Goal: Information Seeking & Learning: Learn about a topic

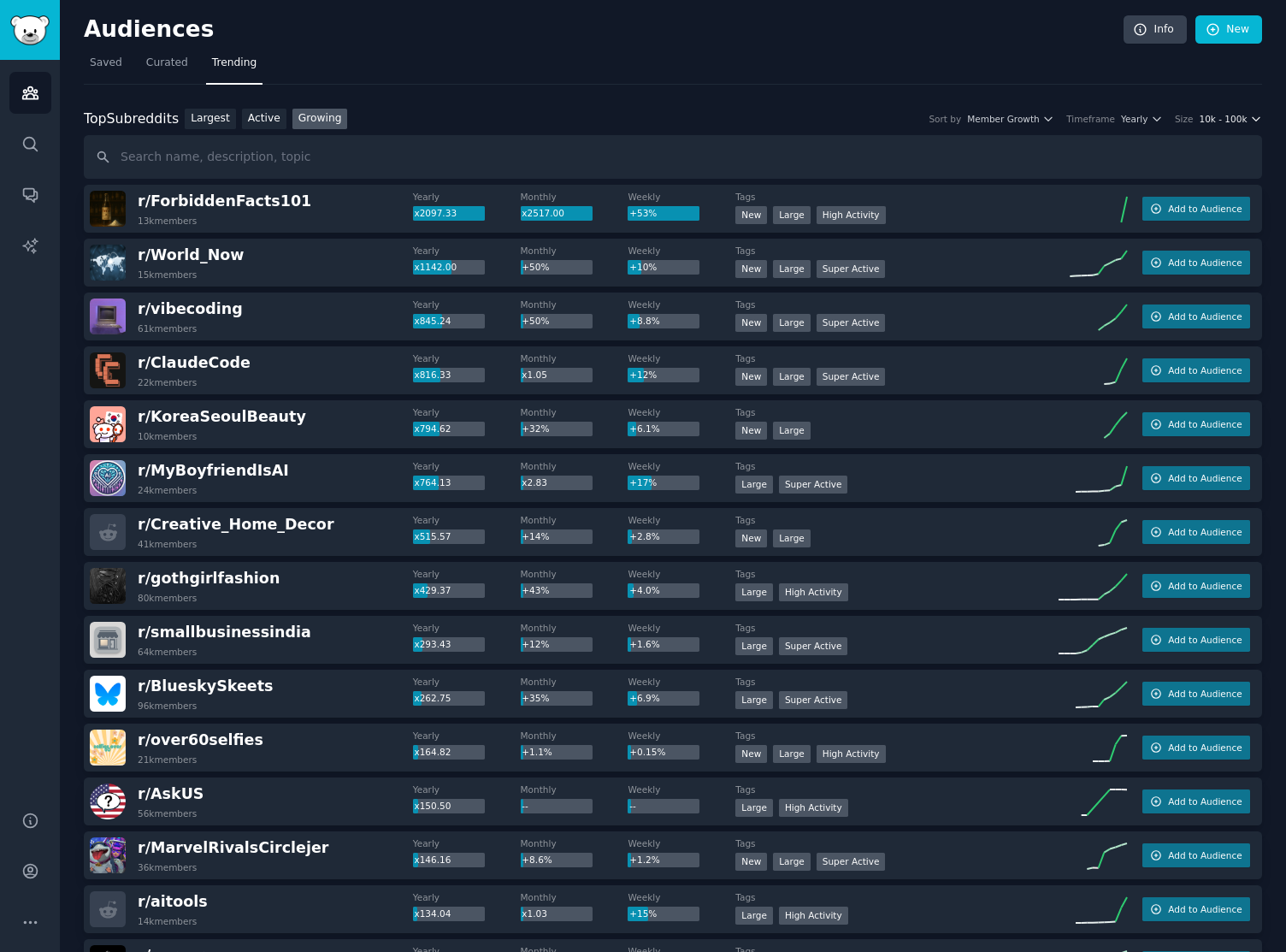
click at [1236, 122] on span "10k - 100k" at bounding box center [1223, 118] width 48 height 12
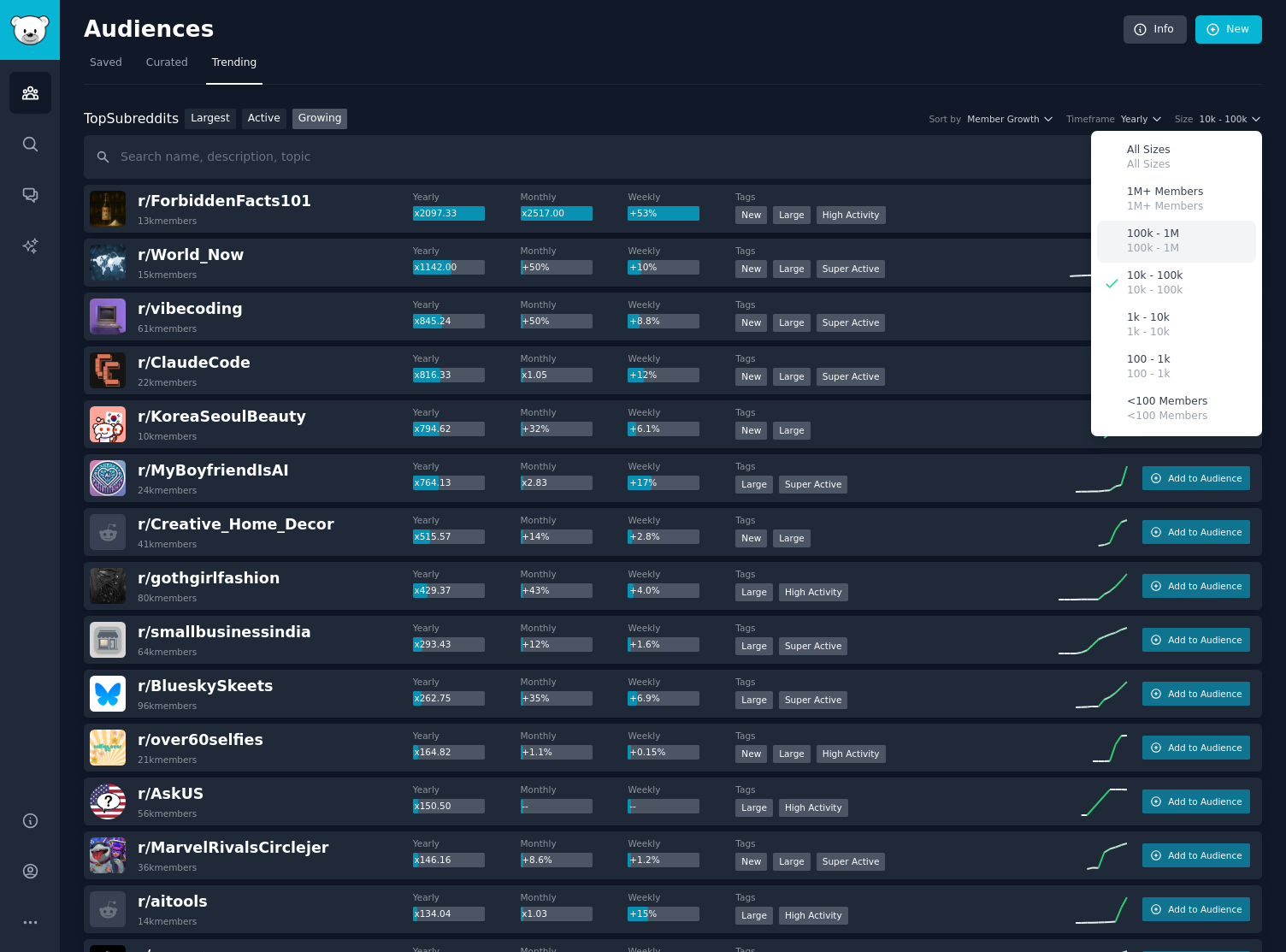
click at [1173, 246] on div "100k - 1M 100k - 1M" at bounding box center [1177, 241] width 159 height 42
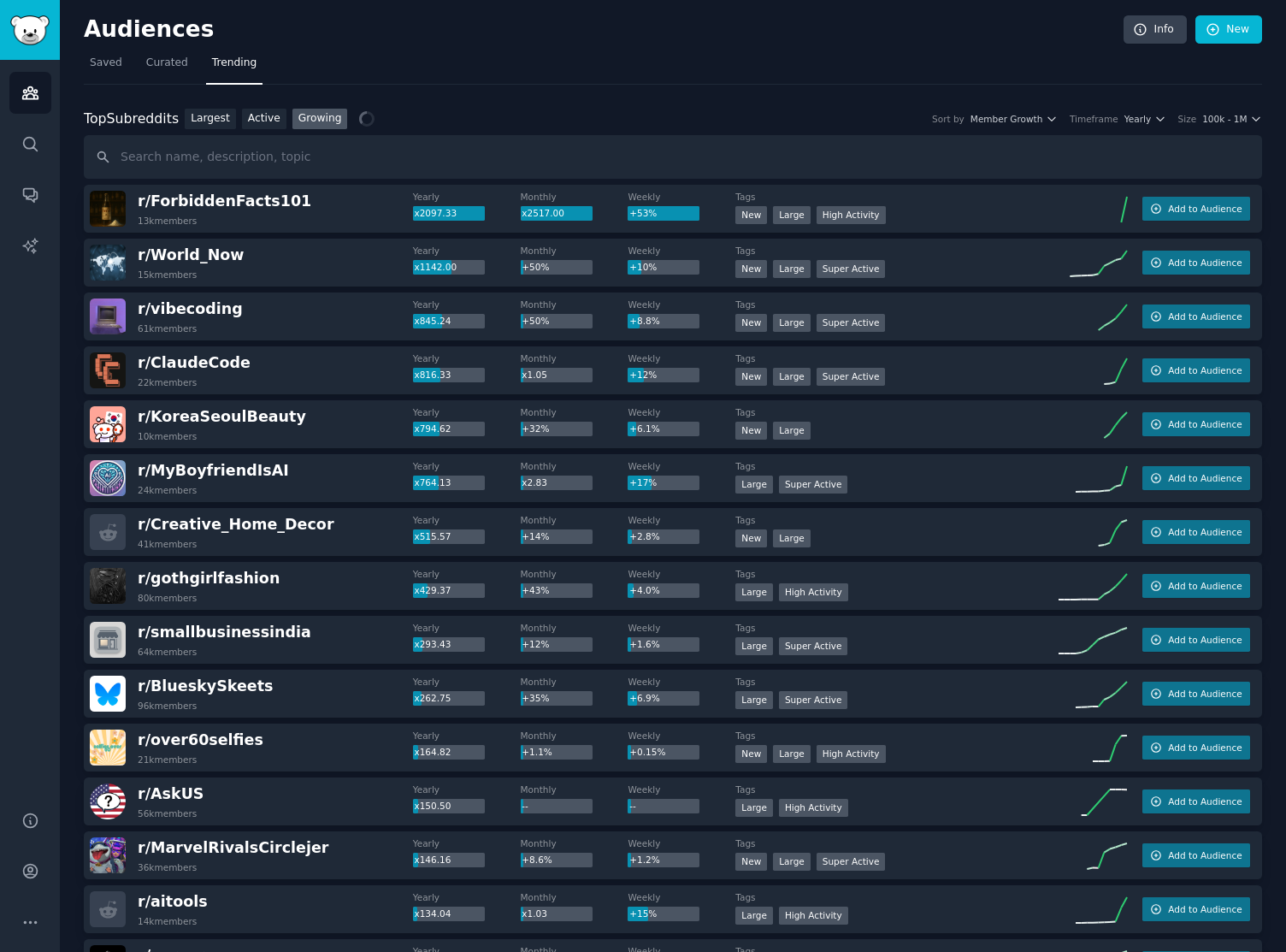
click at [631, 126] on div "Top Subreddits Top Subreddits Largest Active Growing Sort by Member Growth Time…" at bounding box center [673, 119] width 1179 height 21
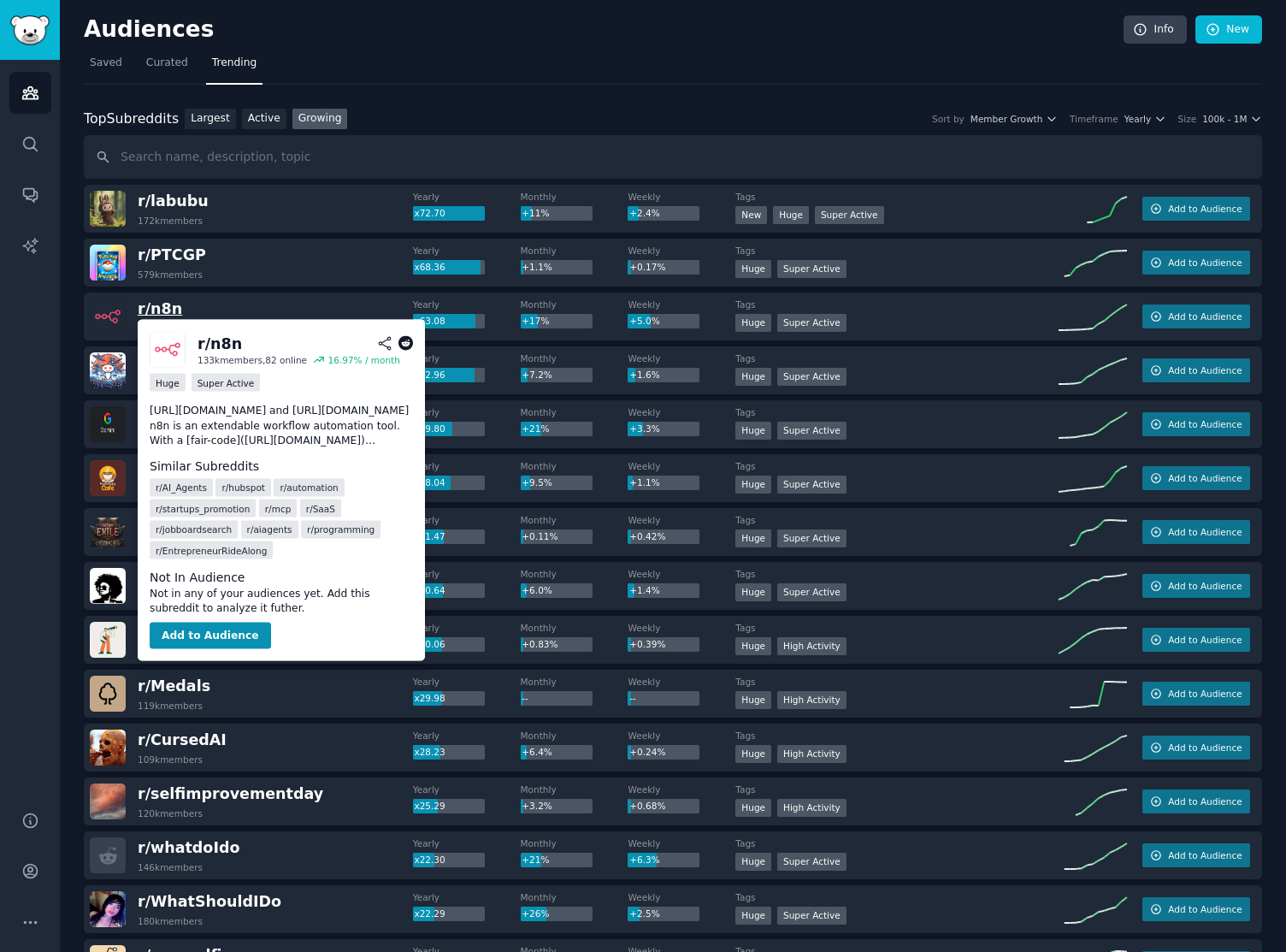
click at [157, 310] on span "r/ n8n" at bounding box center [160, 308] width 45 height 17
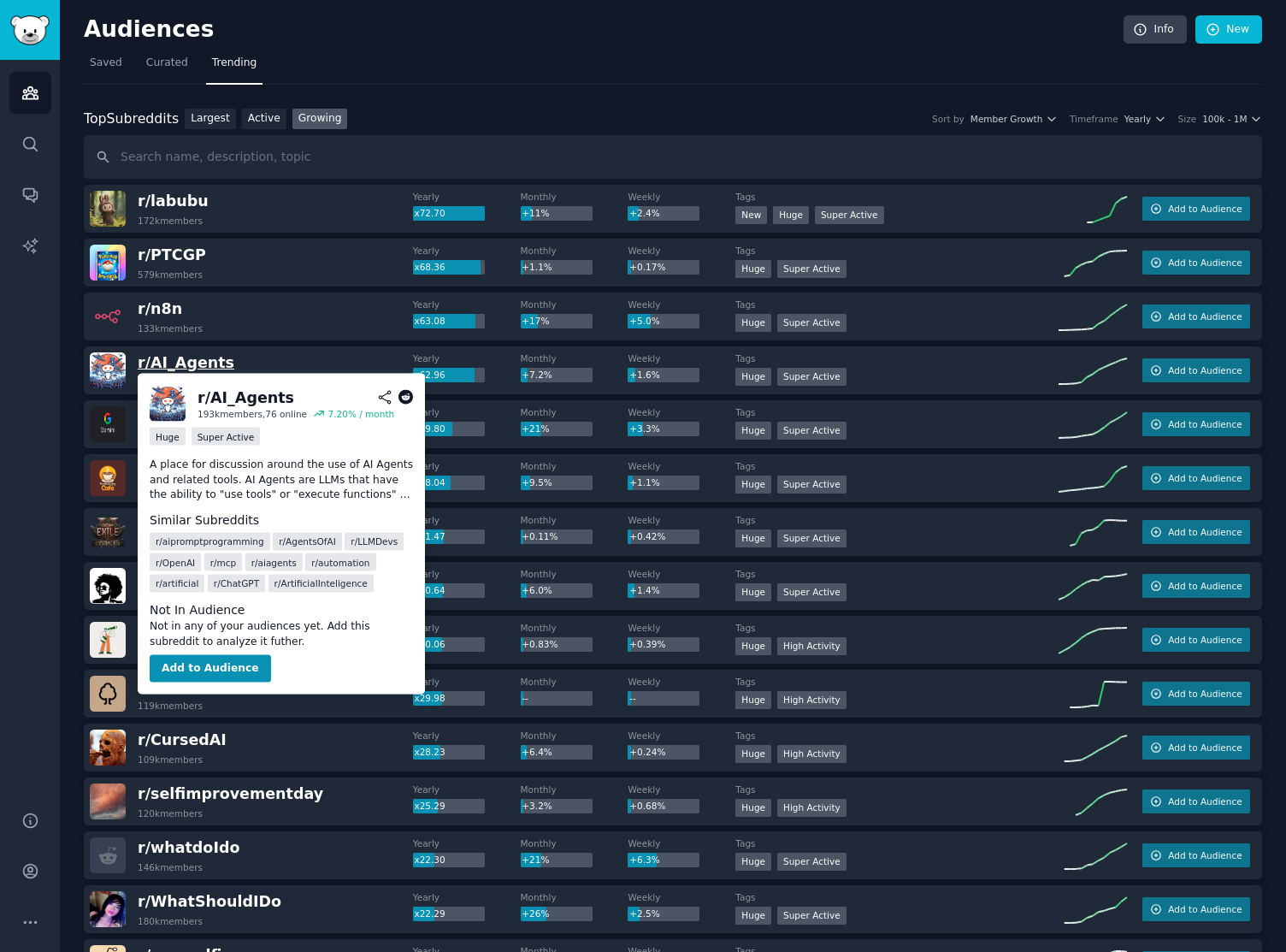
click at [184, 361] on span "r/ AI_Agents" at bounding box center [187, 362] width 97 height 17
click at [410, 398] on icon at bounding box center [406, 397] width 16 height 16
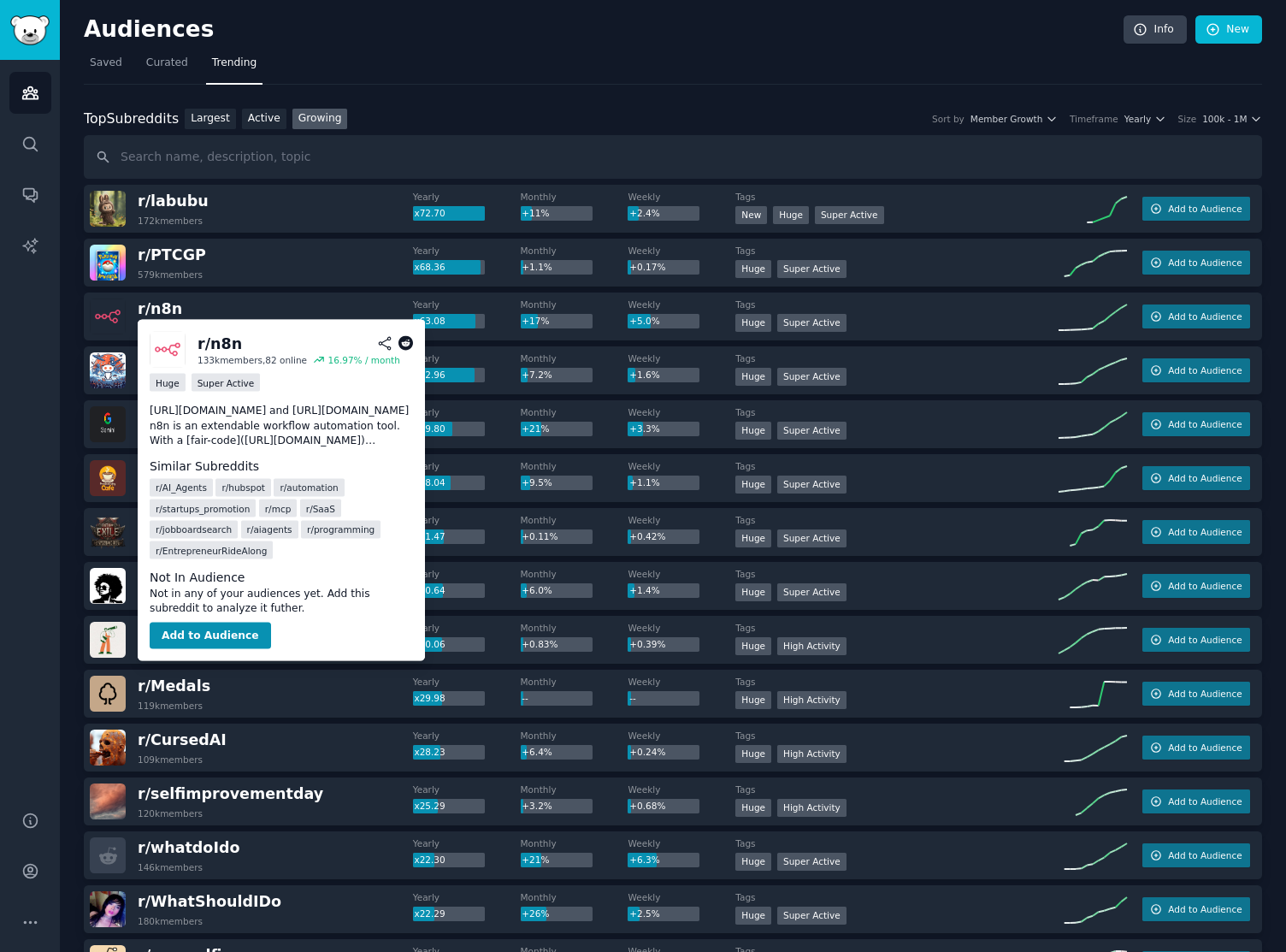
click at [402, 348] on icon at bounding box center [406, 344] width 16 height 16
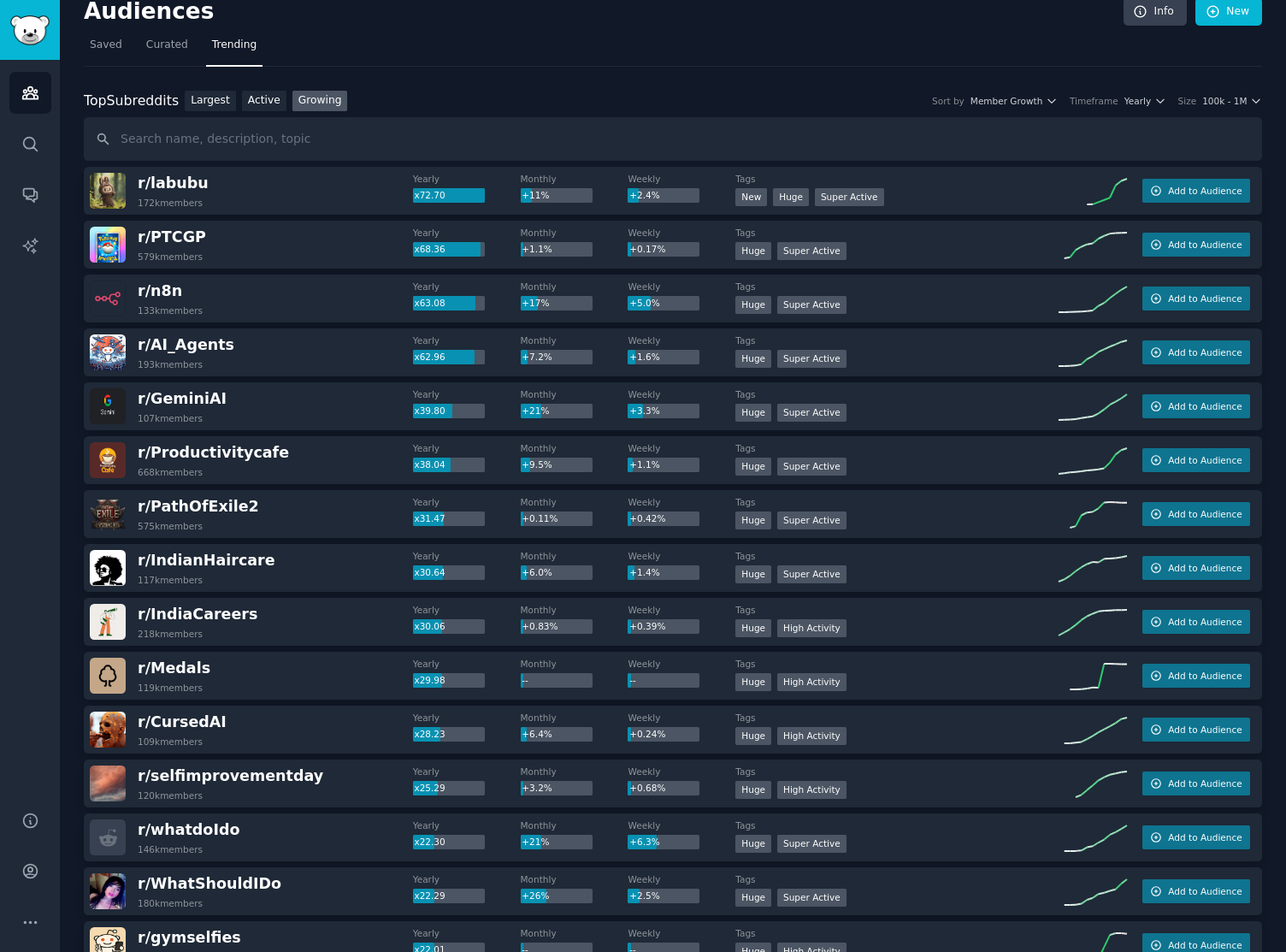
scroll to position [19, 0]
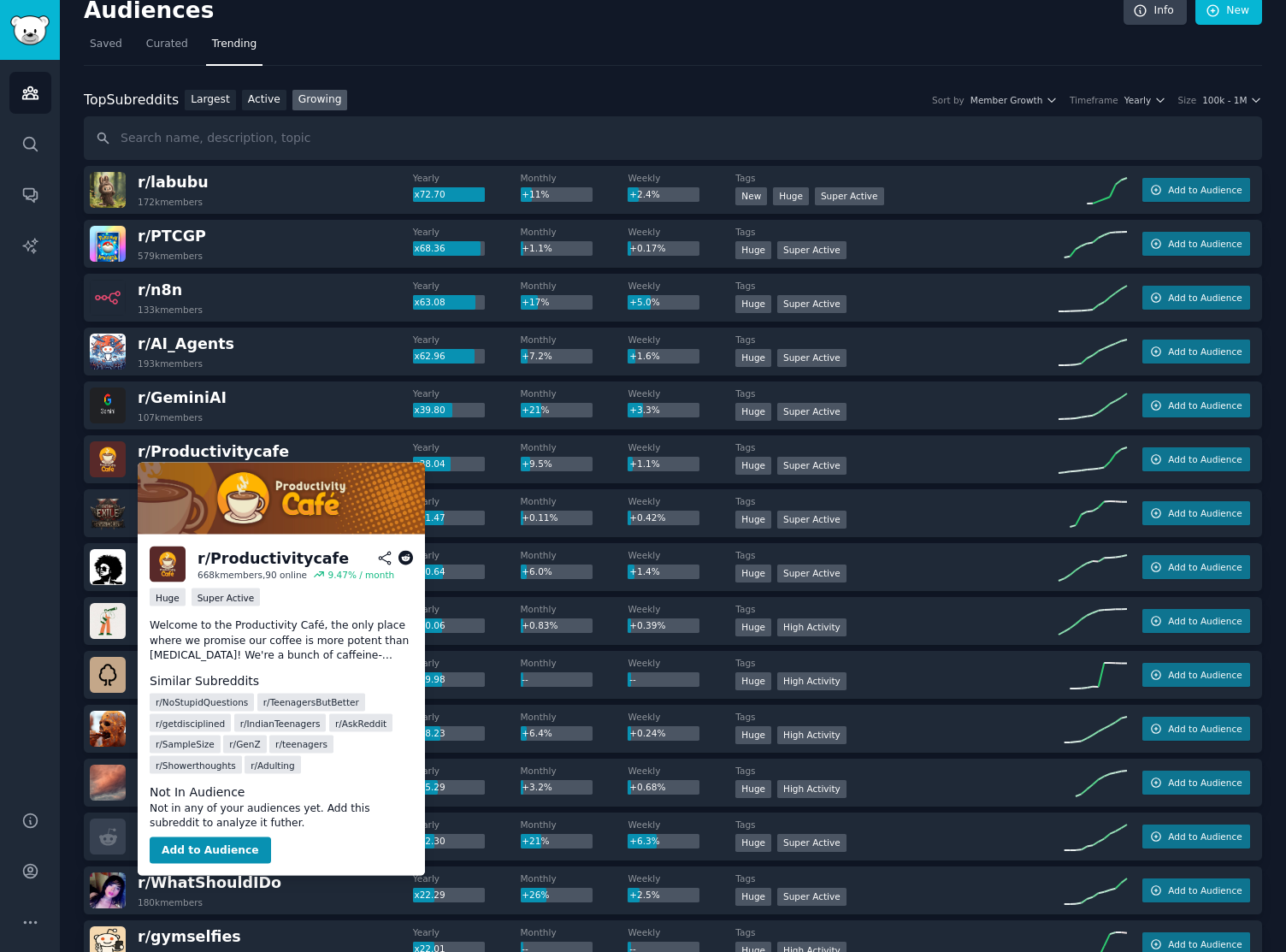
click at [404, 561] on icon at bounding box center [406, 558] width 16 height 16
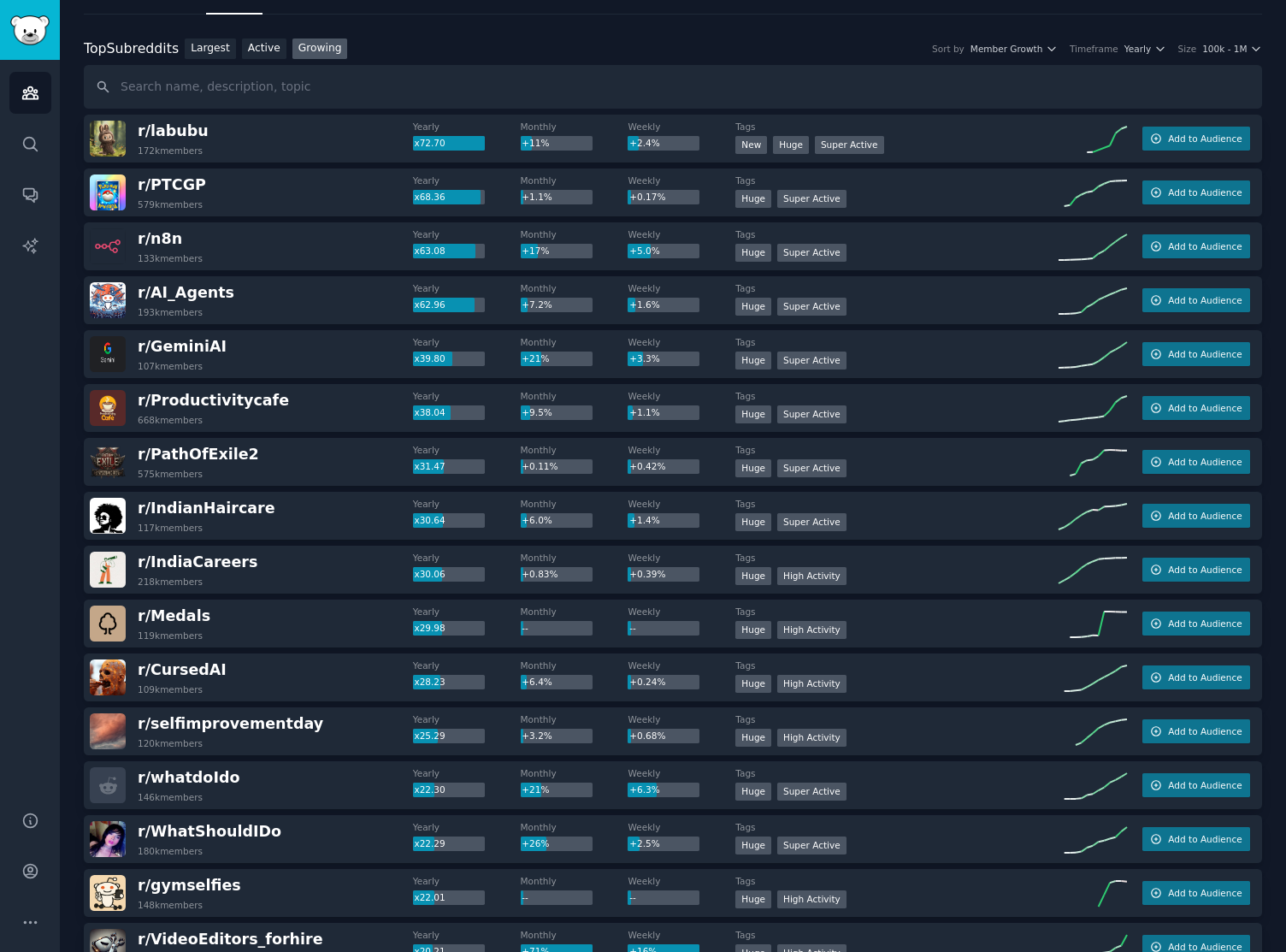
scroll to position [75, 0]
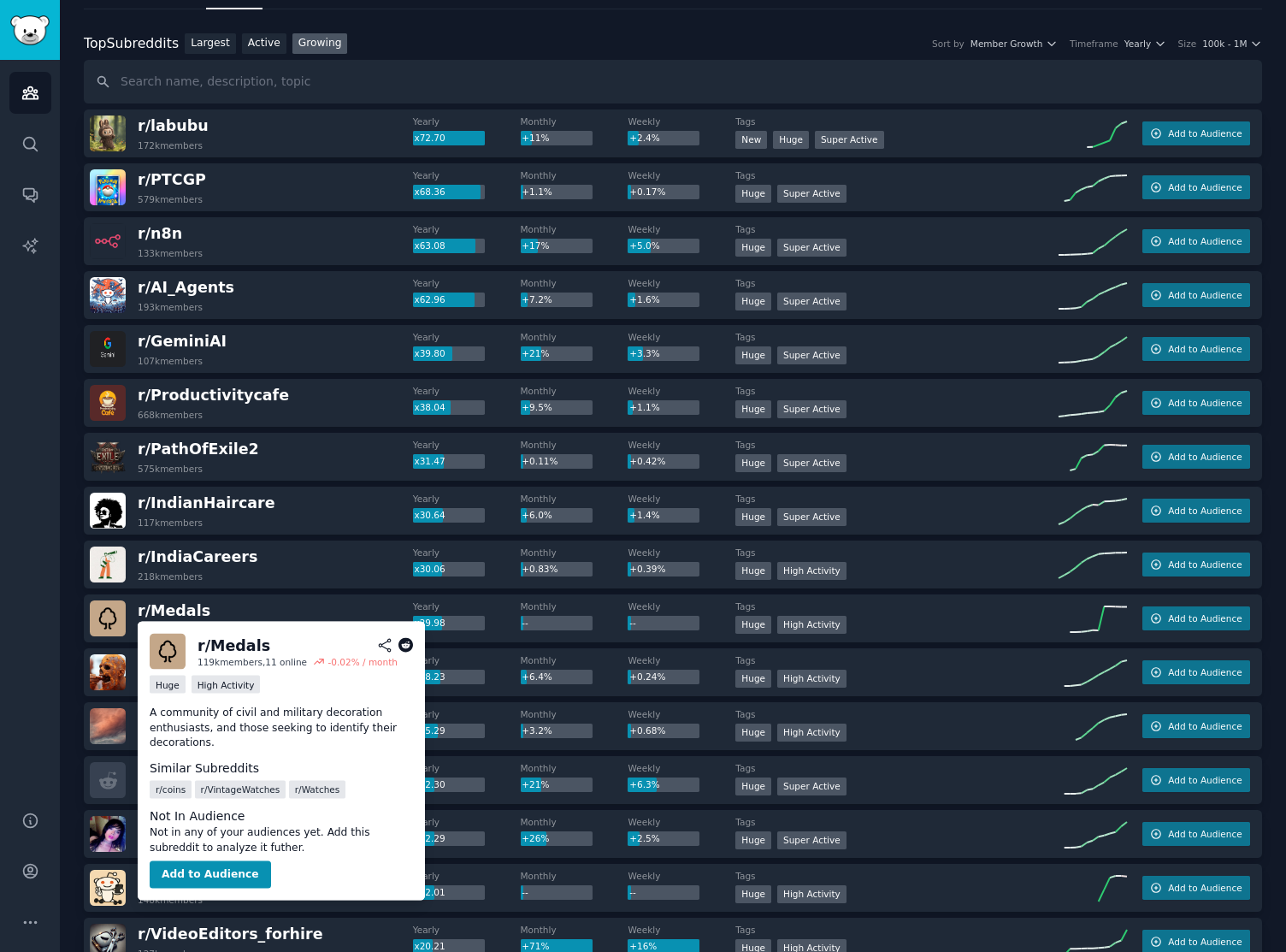
click at [400, 642] on icon at bounding box center [406, 646] width 16 height 16
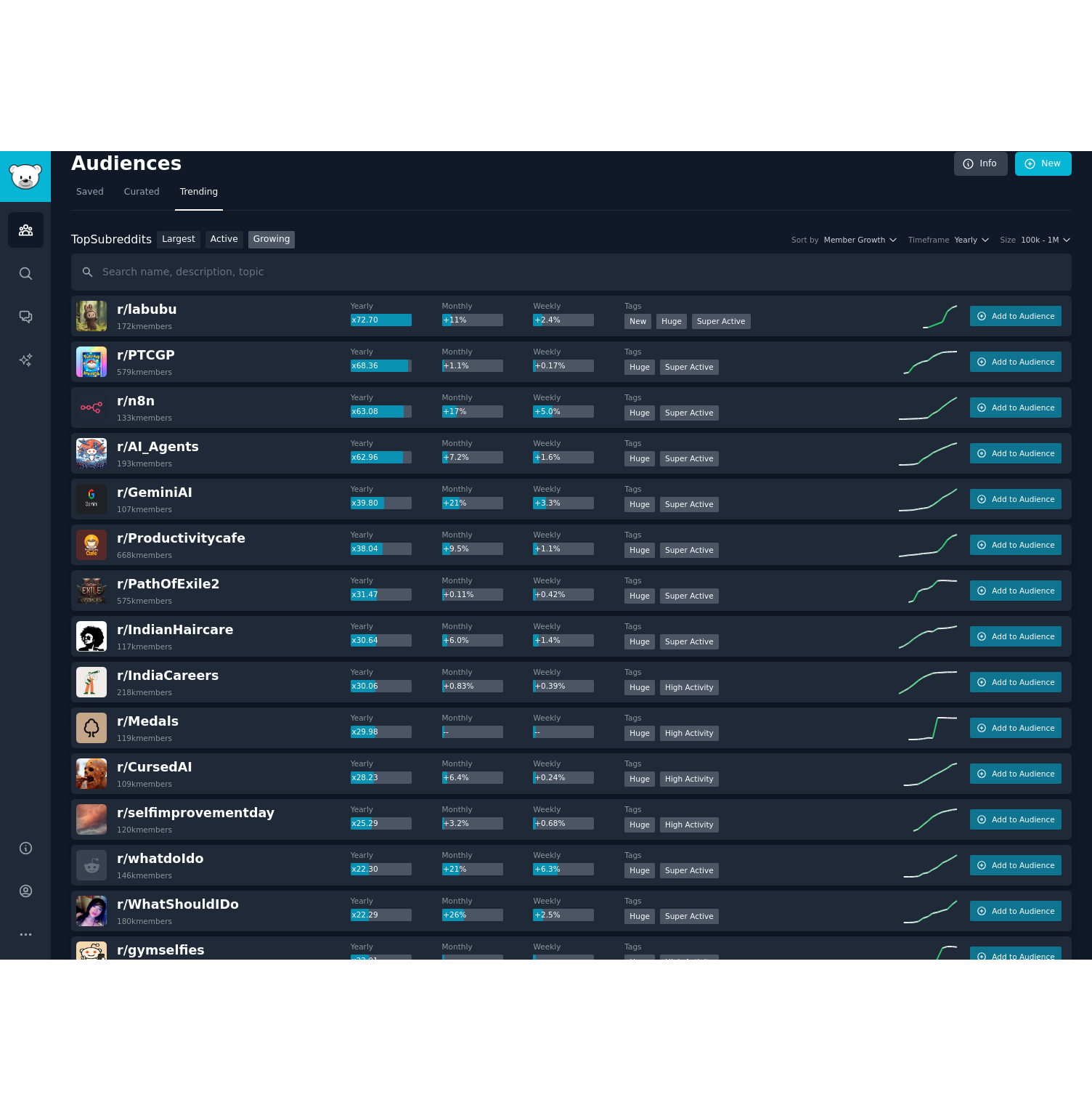
scroll to position [0, 0]
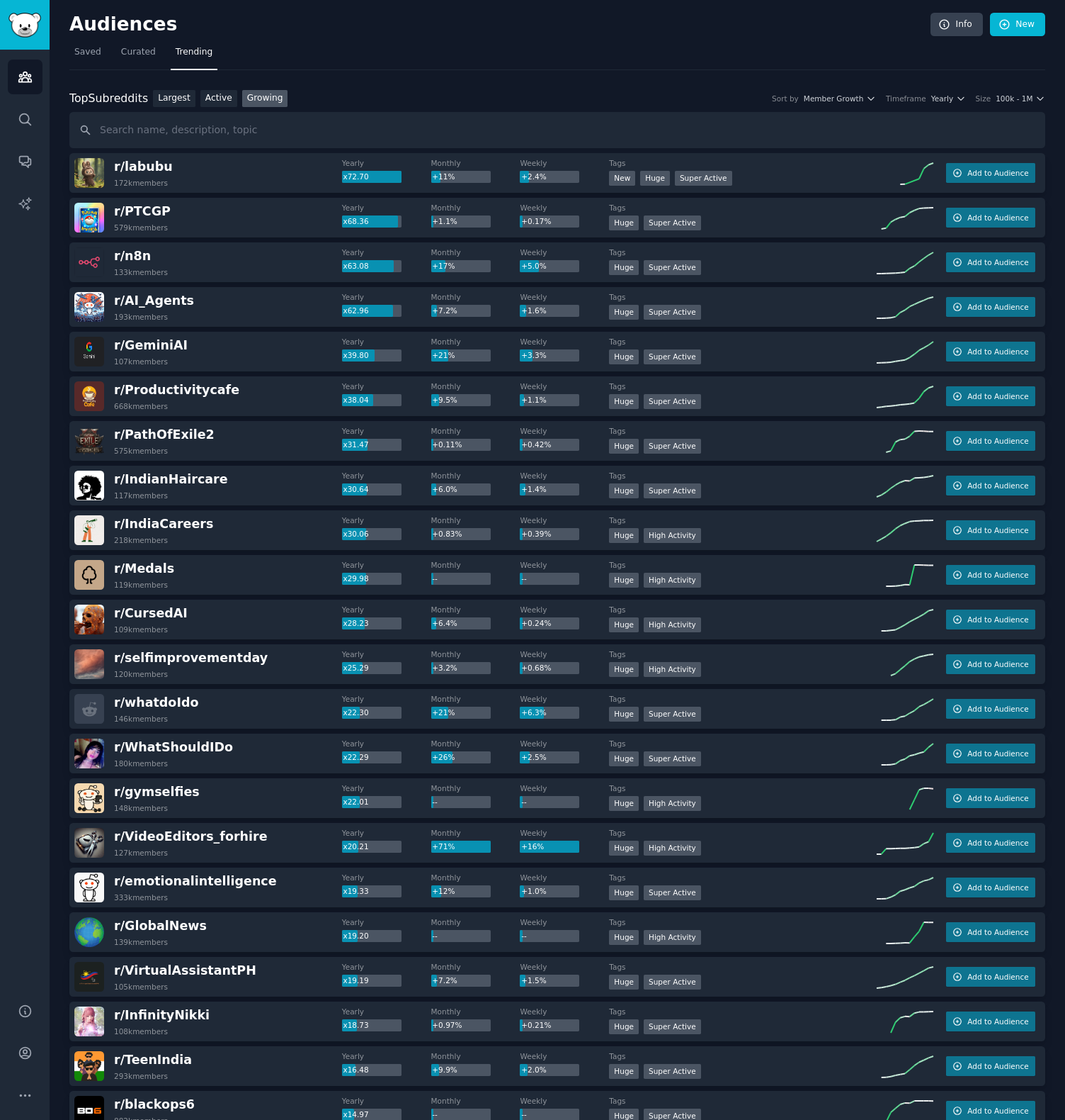
click at [48, 565] on div "Audiences Search Conversations AI Reports" at bounding box center [24, 517] width 49 height 936
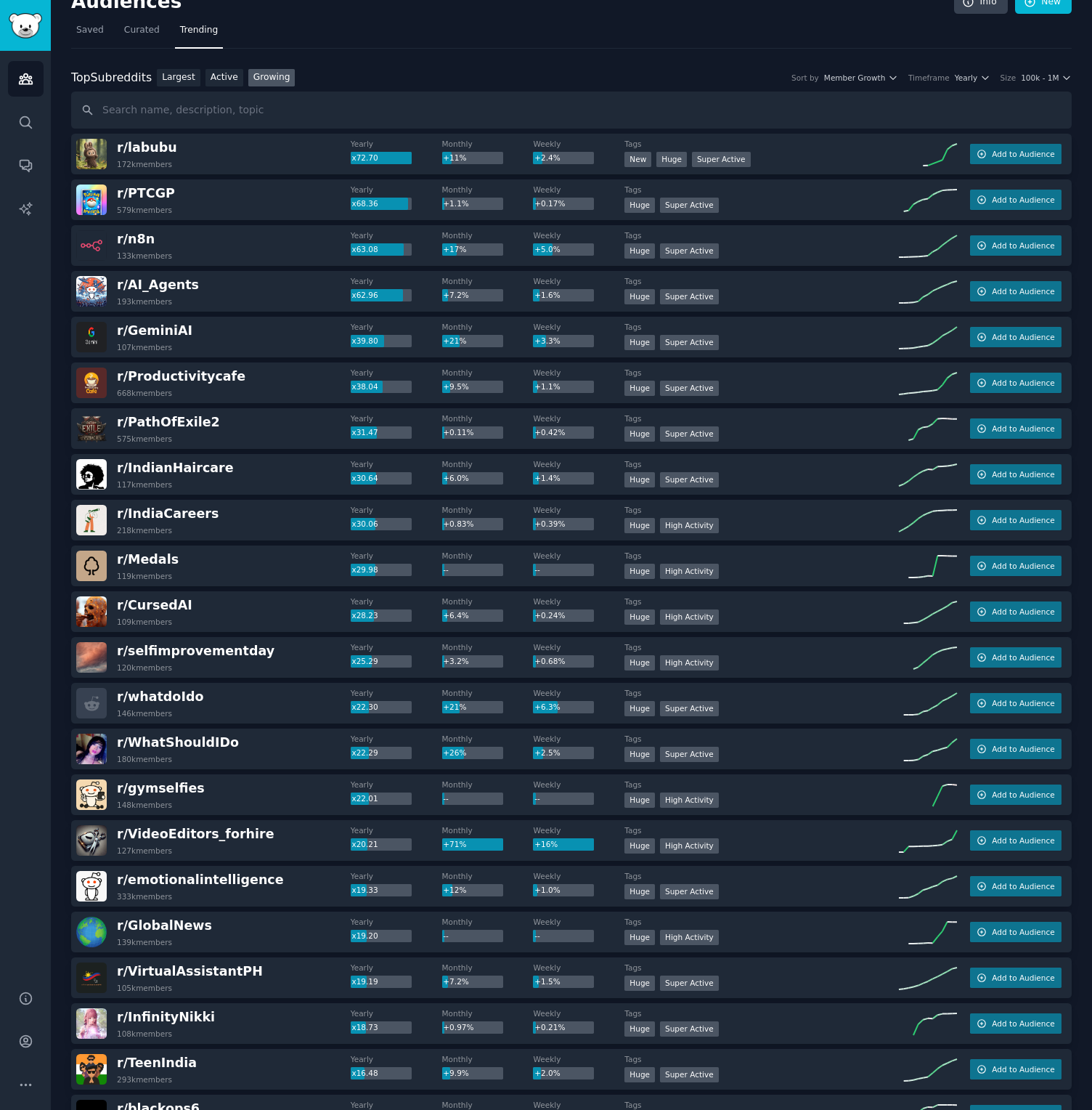
scroll to position [23, 0]
click at [163, 226] on div "r/ n8n 133k members Yearly x63.08 Monthly +17% Weekly +5.0% Tags >= 95th percen…" at bounding box center [572, 245] width 1001 height 40
drag, startPoint x: 140, startPoint y: 221, endPoint x: 224, endPoint y: 343, distance: 148.1
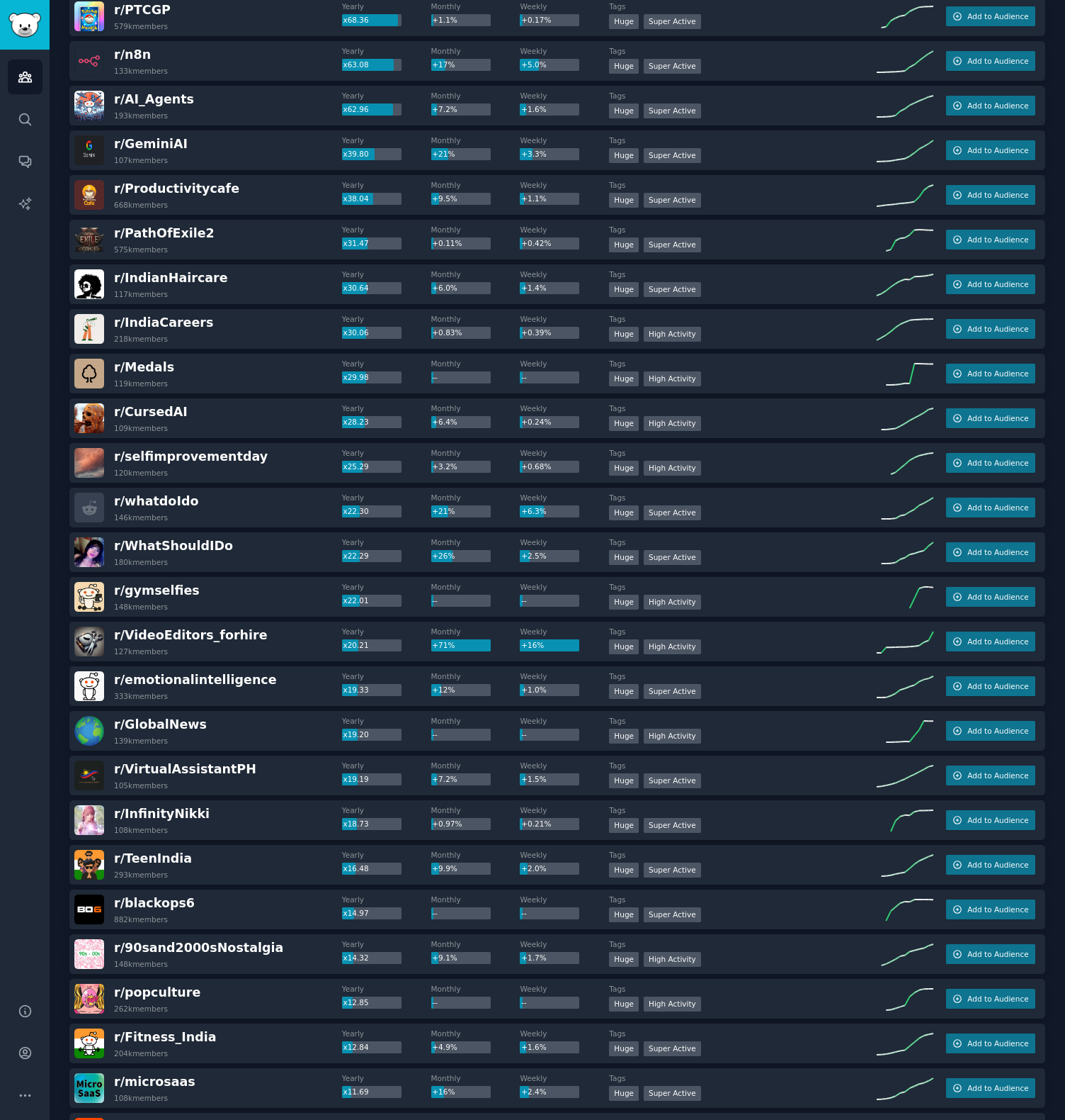
scroll to position [0, 0]
